Goal: Transaction & Acquisition: Purchase product/service

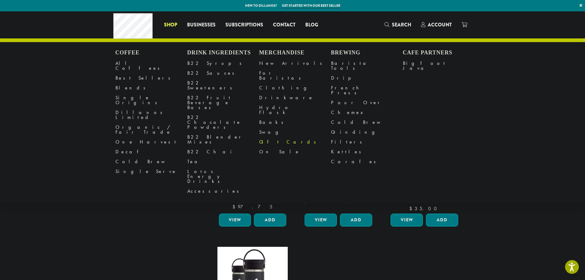
click at [266, 137] on link "Gift Cards" at bounding box center [295, 142] width 72 height 10
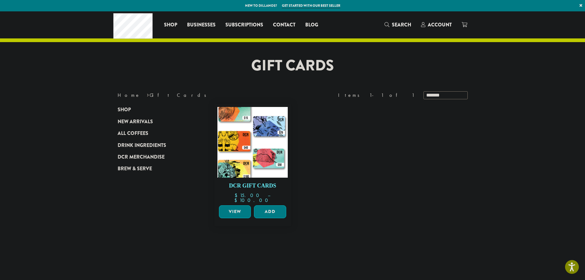
click at [254, 161] on img at bounding box center [252, 142] width 71 height 71
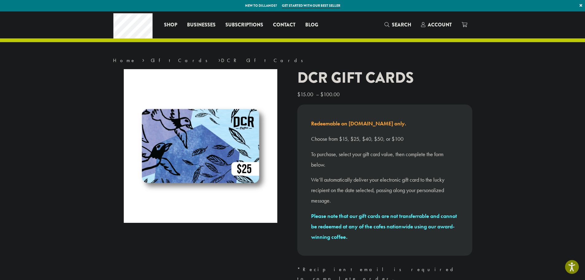
drag, startPoint x: 244, startPoint y: 149, endPoint x: 250, endPoint y: 114, distance: 35.0
